Goal: Check status: Check status

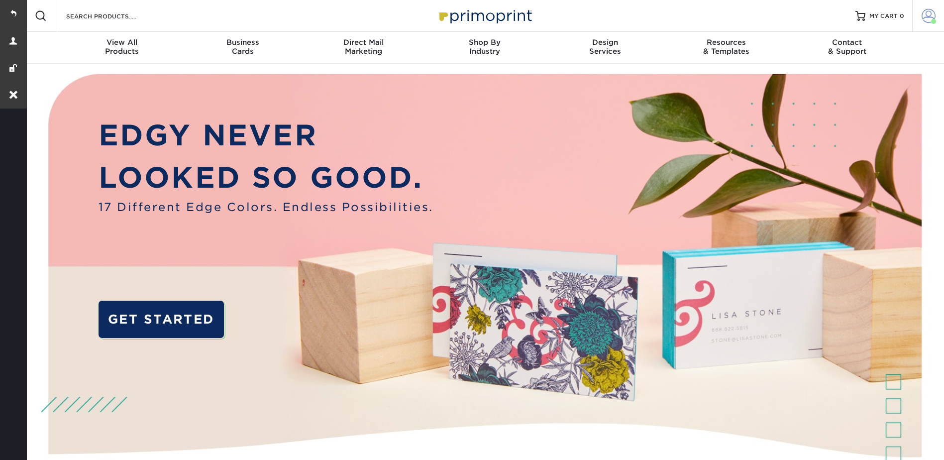
click at [931, 10] on span at bounding box center [929, 16] width 14 height 14
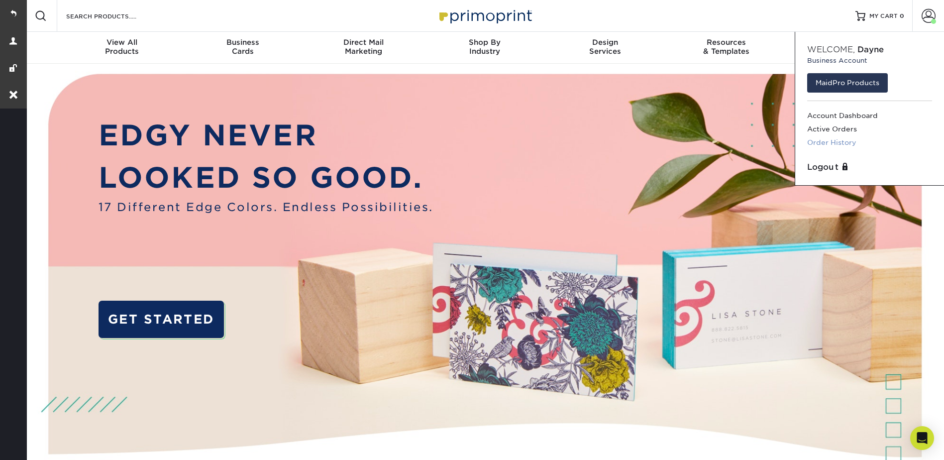
click at [835, 140] on link "Order History" at bounding box center [869, 142] width 125 height 13
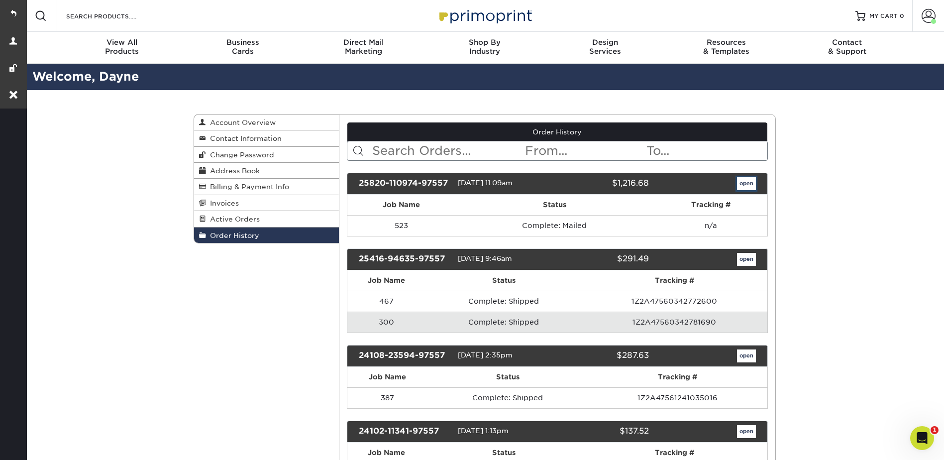
click at [745, 181] on link "open" at bounding box center [746, 183] width 19 height 13
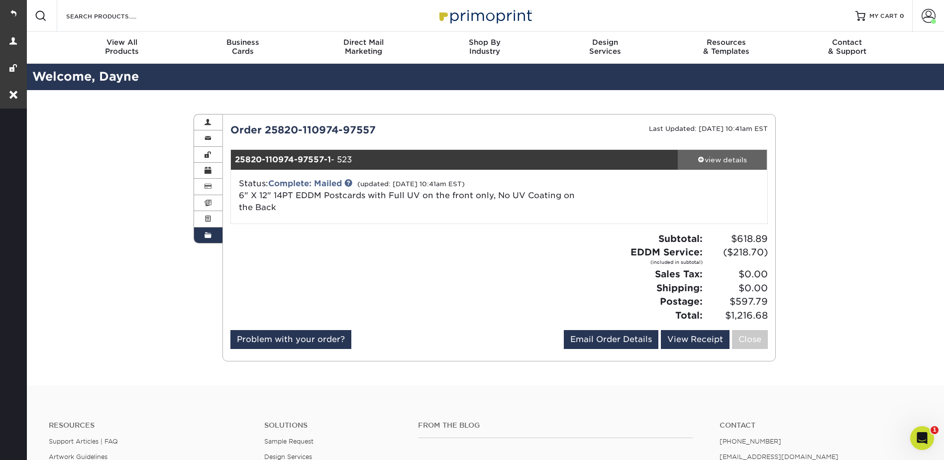
click at [705, 160] on div "view details" at bounding box center [723, 160] width 90 height 10
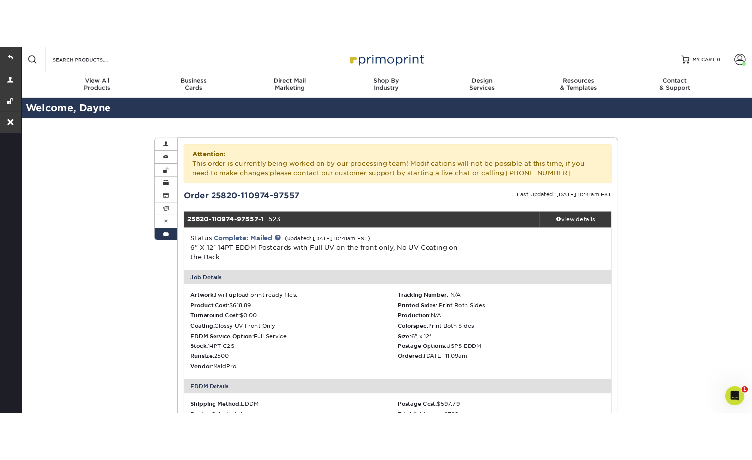
scroll to position [348, 0]
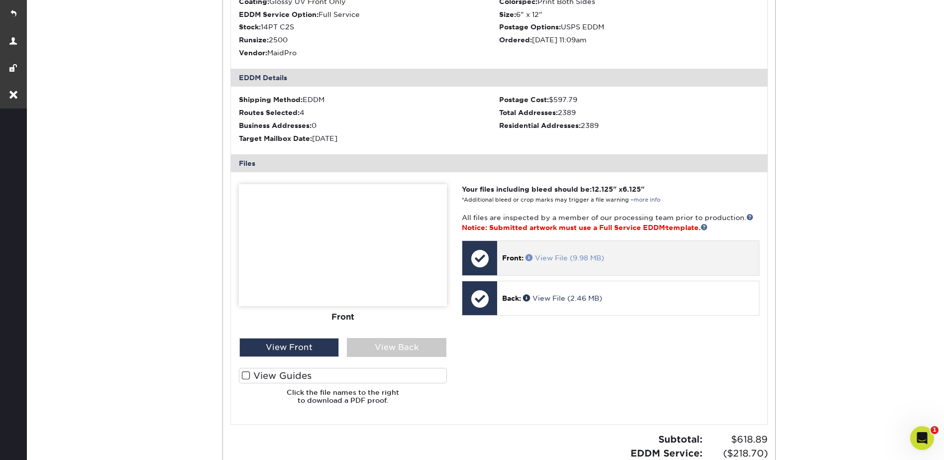
click at [528, 256] on span at bounding box center [530, 257] width 9 height 7
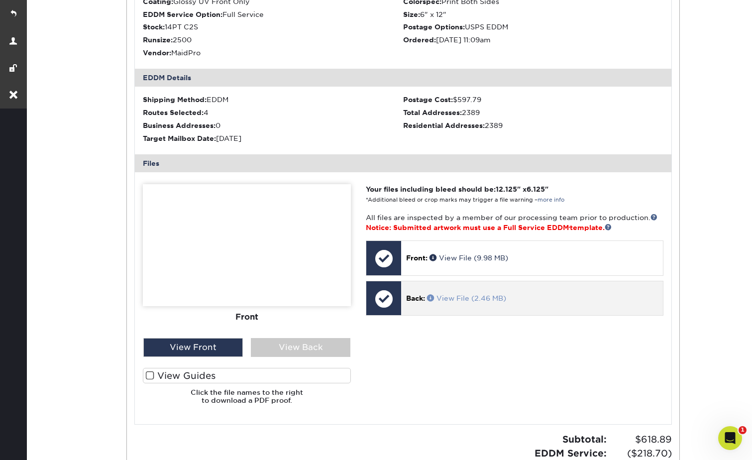
click at [434, 298] on span at bounding box center [431, 297] width 9 height 7
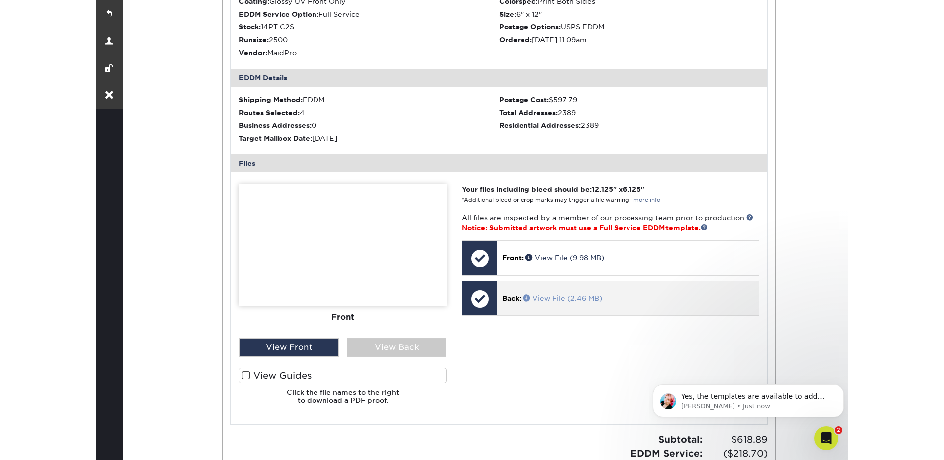
scroll to position [0, 0]
